Goal: Navigation & Orientation: Find specific page/section

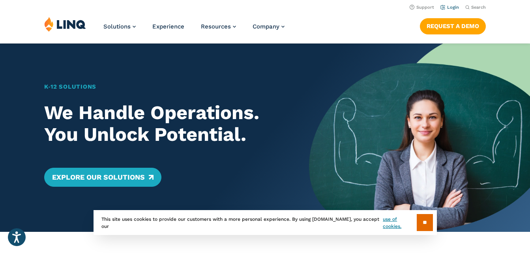
click at [452, 6] on link "Login" at bounding box center [450, 7] width 19 height 5
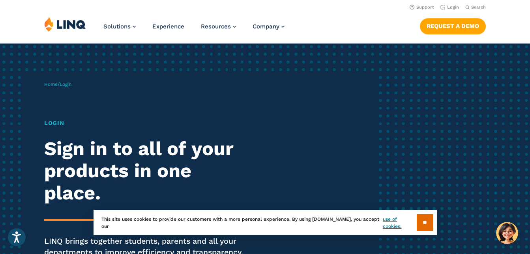
click at [54, 124] on h1 "Login" at bounding box center [146, 122] width 204 height 9
click at [71, 84] on span "Login" at bounding box center [66, 84] width 12 height 6
click at [48, 84] on link "Home" at bounding box center [50, 84] width 13 height 6
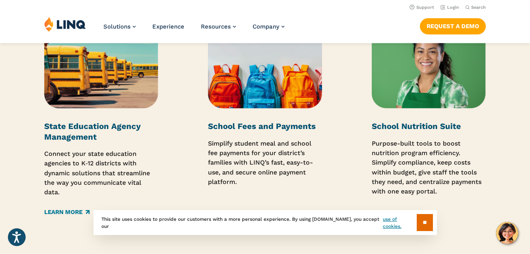
scroll to position [1230, 0]
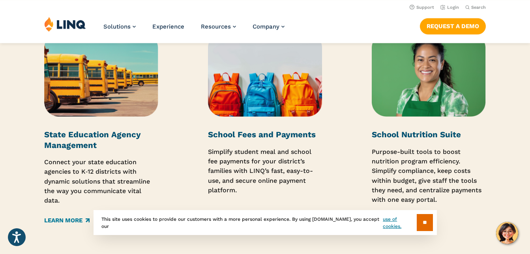
click at [280, 142] on div "School Fees and Payments Simplify student meal and school fee payments for your…" at bounding box center [265, 176] width 114 height 95
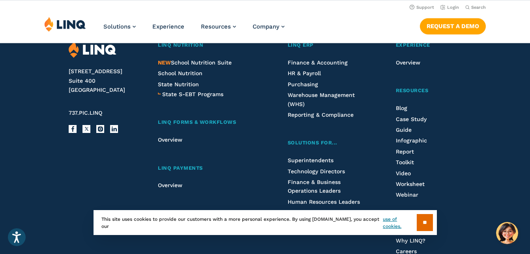
scroll to position [1992, 0]
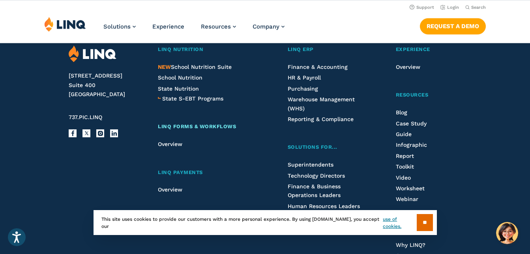
click at [222, 129] on span "LINQ Forms & Workflows" at bounding box center [197, 126] width 78 height 6
